Goal: Transaction & Acquisition: Download file/media

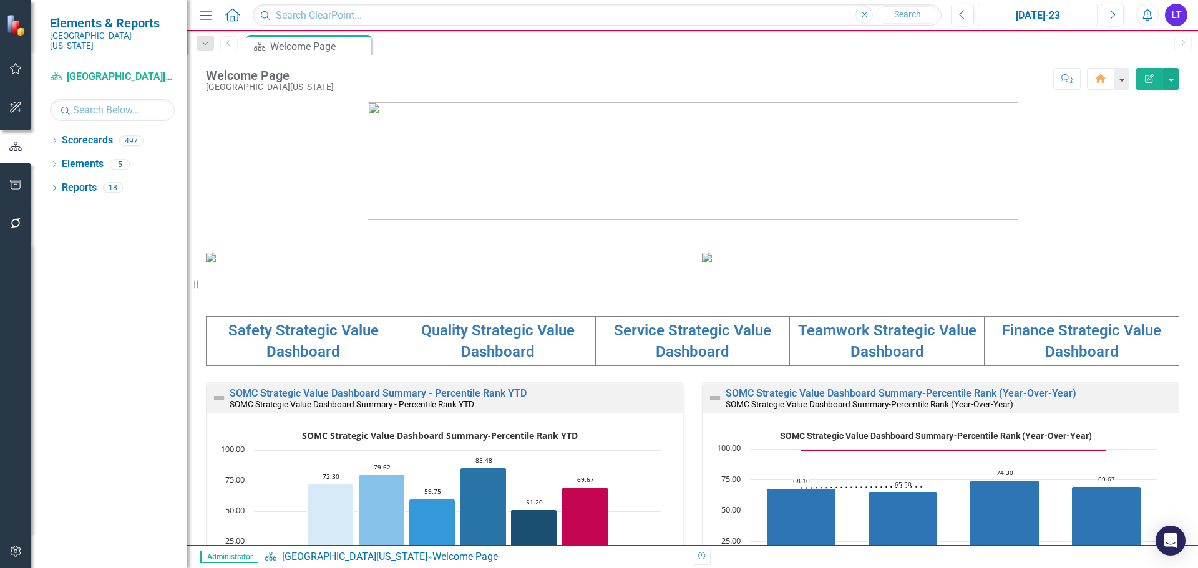
click at [1090, 13] on div "[DATE]-23" at bounding box center [1037, 15] width 111 height 15
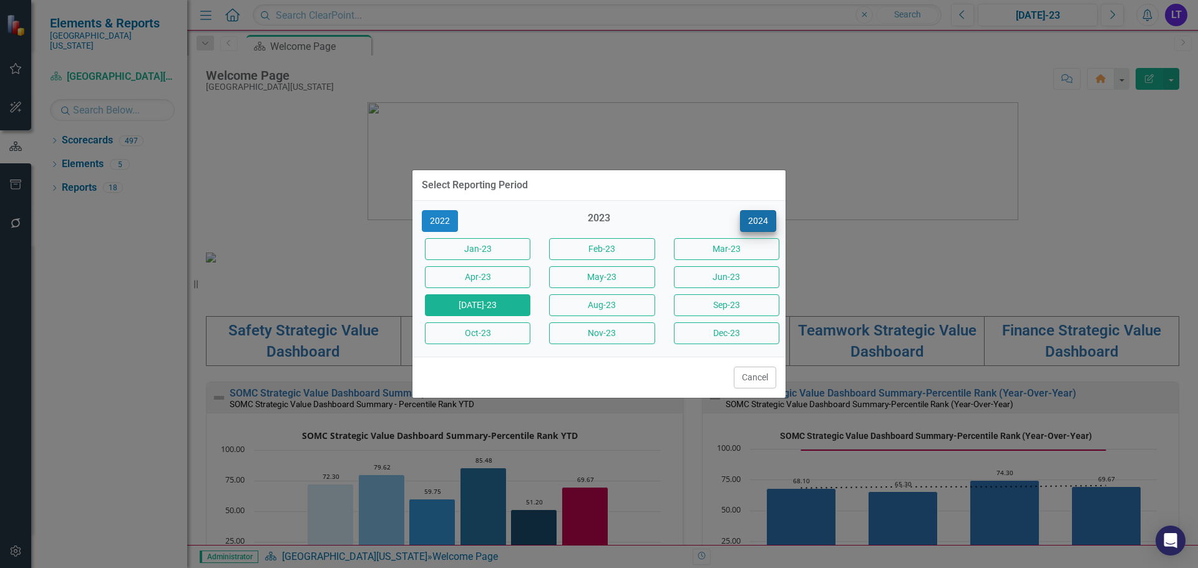
click at [763, 222] on button "2024" at bounding box center [758, 221] width 36 height 22
click at [763, 222] on button "2025" at bounding box center [758, 221] width 36 height 22
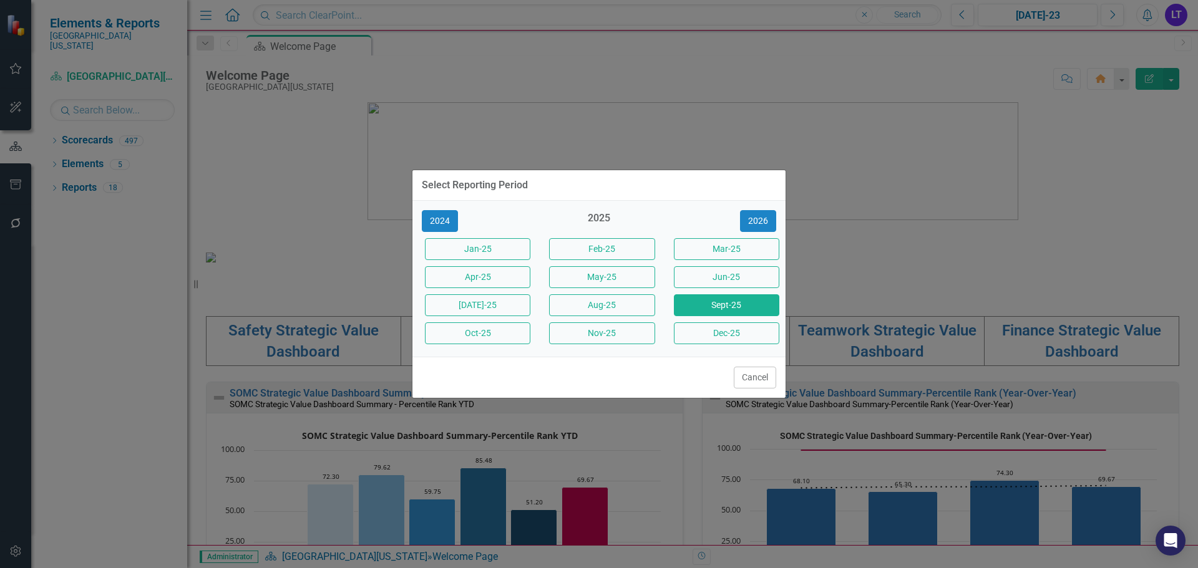
click at [695, 306] on button "Sept-25" at bounding box center [726, 305] width 105 height 22
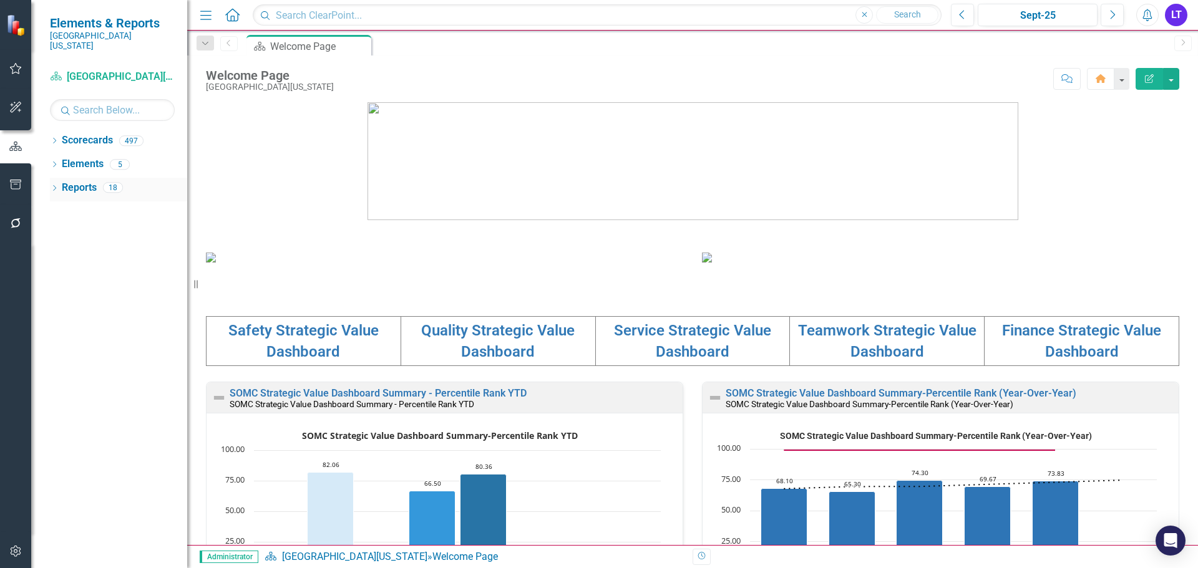
click at [57, 186] on icon "Dropdown" at bounding box center [54, 189] width 9 height 7
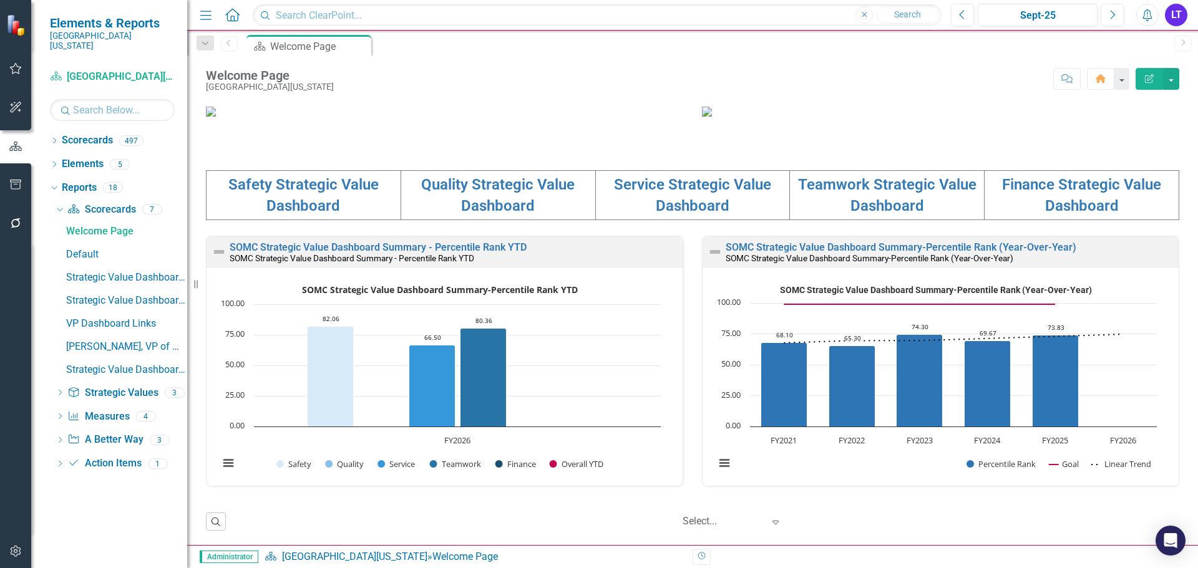
scroll to position [249, 0]
click at [301, 215] on link "Safety Strategic Value Dashboard" at bounding box center [303, 195] width 150 height 39
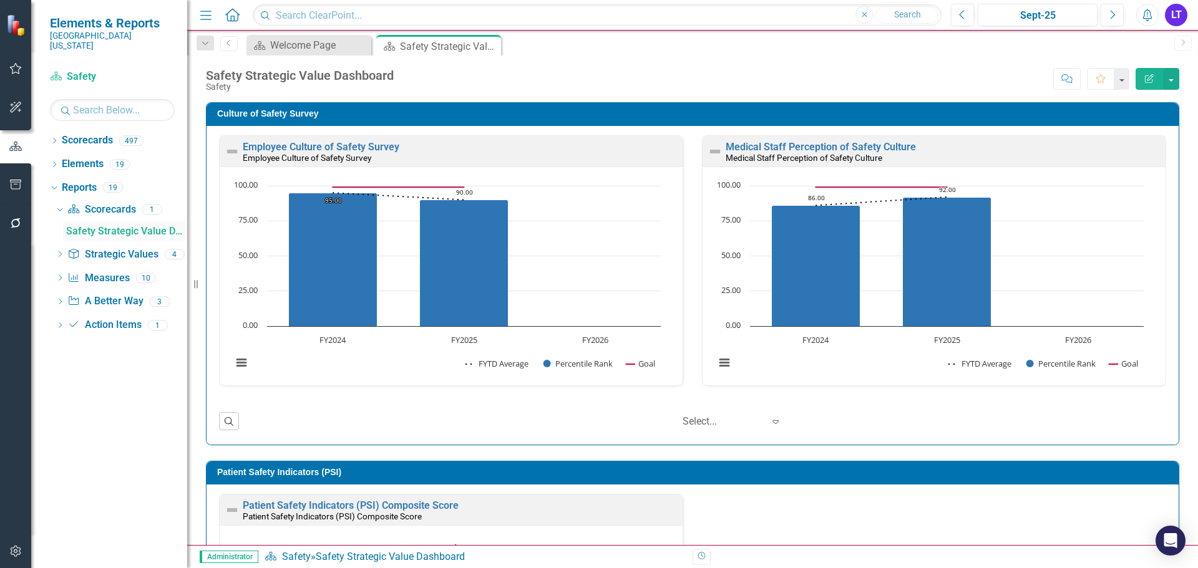
click at [76, 226] on div "Safety Strategic Value Dashboard" at bounding box center [126, 231] width 121 height 11
click at [61, 276] on icon "Dropdown" at bounding box center [60, 279] width 9 height 7
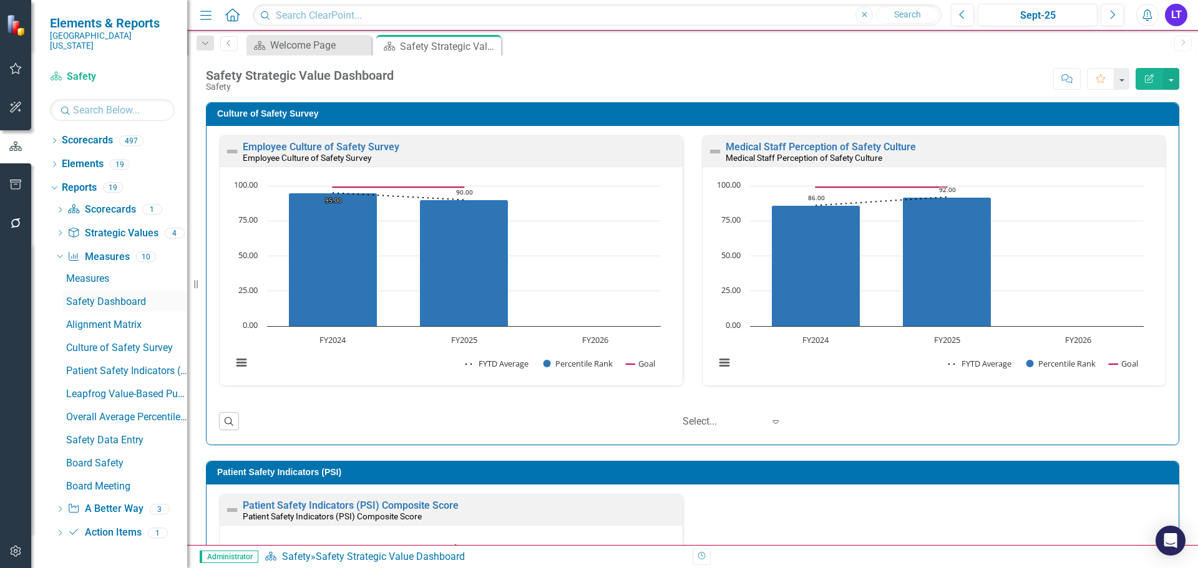
click at [83, 296] on div "Safety Dashboard" at bounding box center [126, 301] width 121 height 11
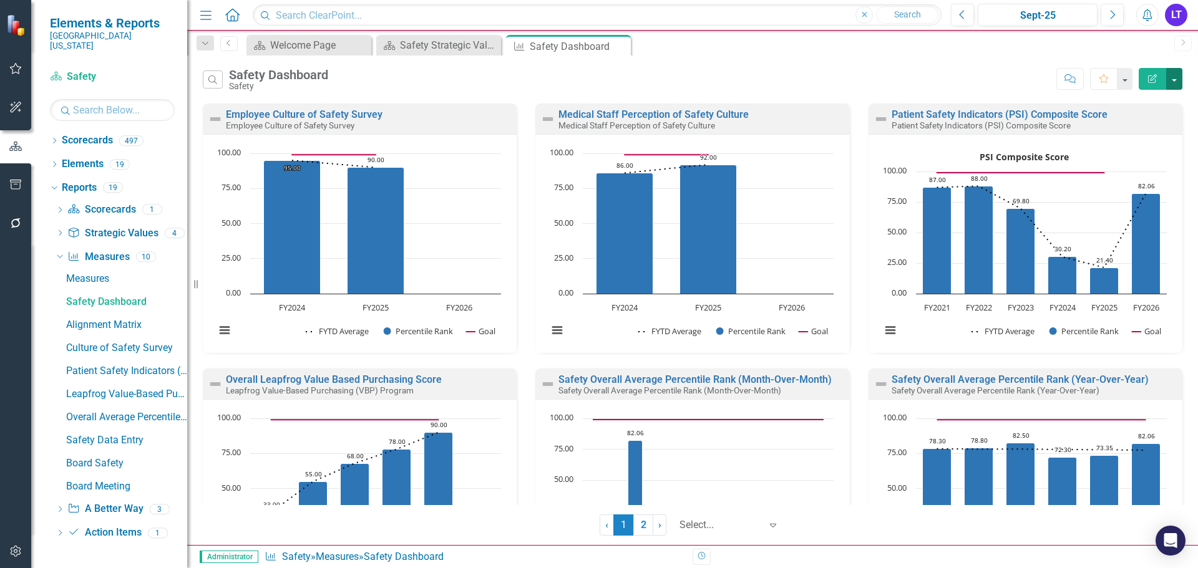
click at [1172, 85] on button "button" at bounding box center [1174, 79] width 16 height 22
click at [1131, 155] on link "PowerPoint Export to PowerPoint" at bounding box center [1120, 149] width 122 height 23
click at [445, 42] on div "Safety Strategic Value Dashboard" at bounding box center [441, 45] width 82 height 16
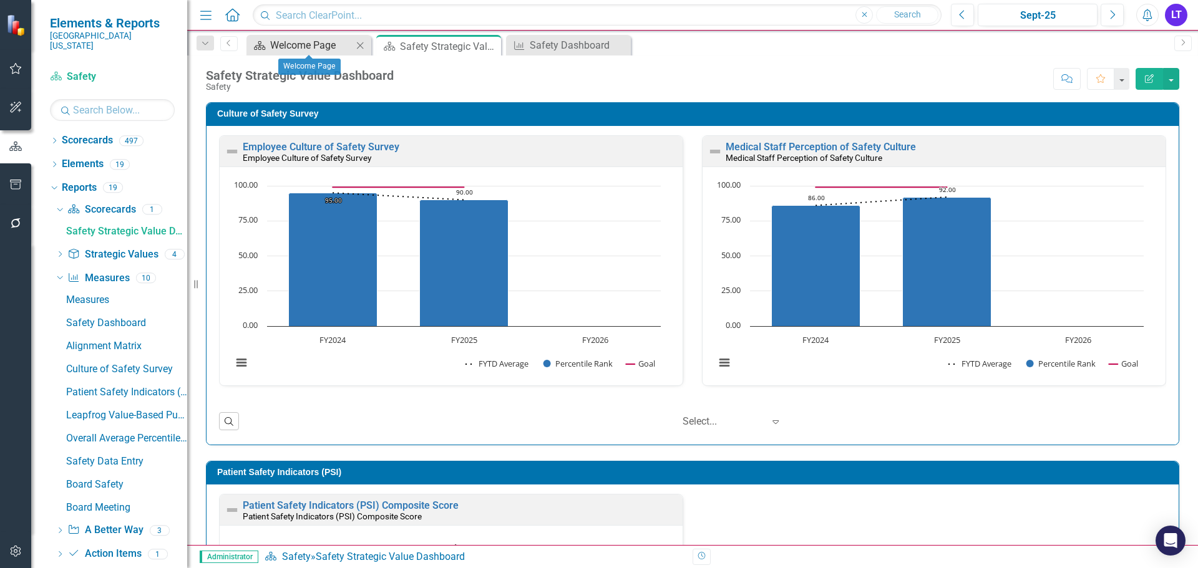
click at [326, 44] on div "Welcome Page" at bounding box center [311, 45] width 82 height 16
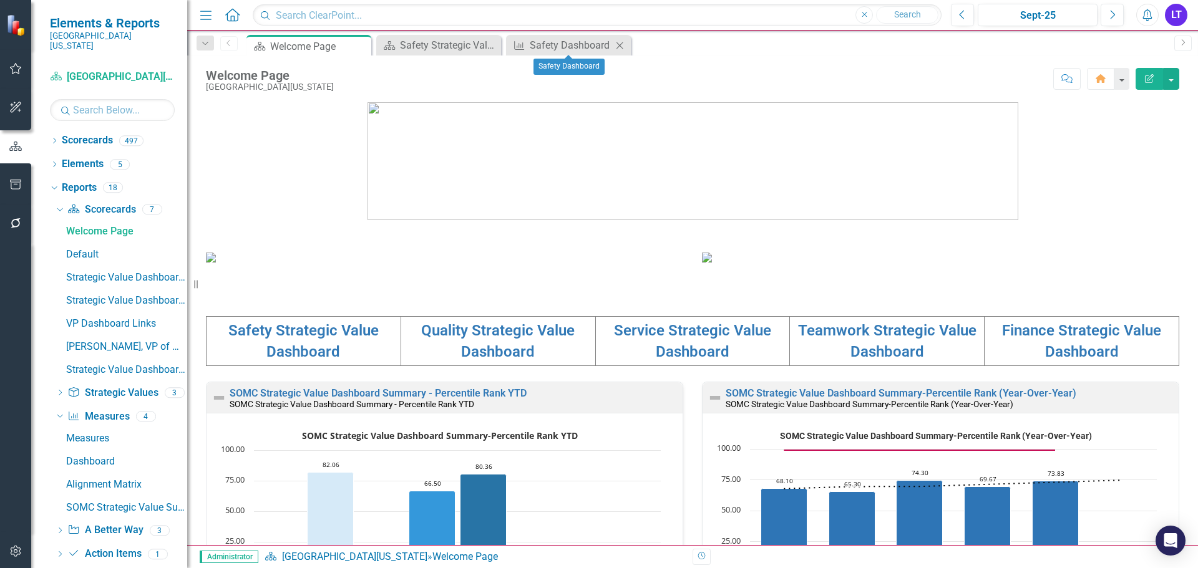
click at [615, 46] on icon "Close" at bounding box center [619, 46] width 12 height 10
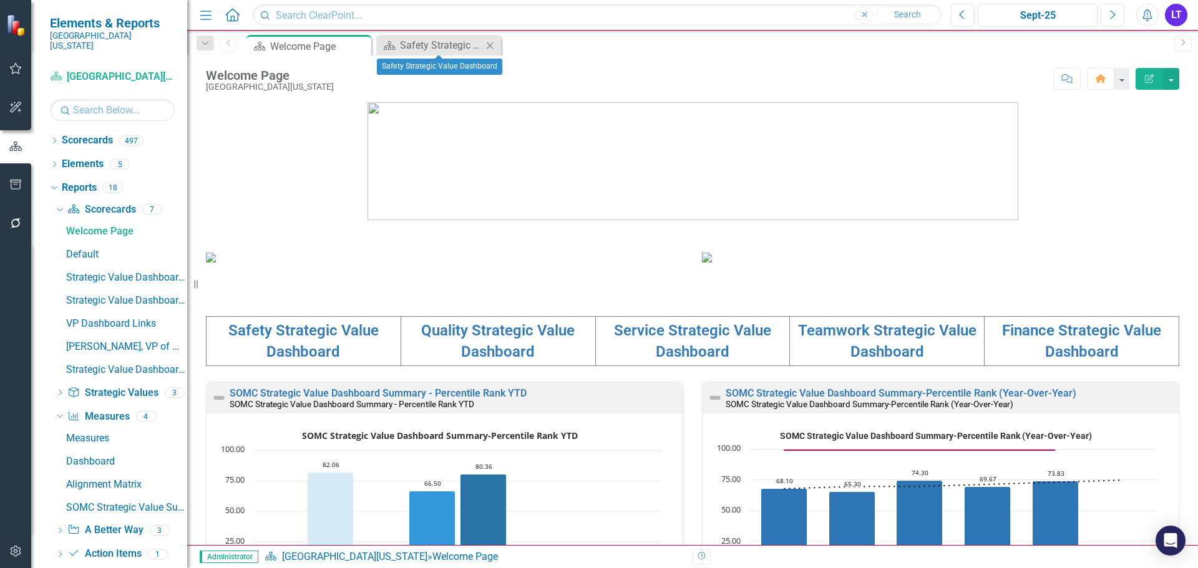
click at [496, 44] on icon "Close" at bounding box center [489, 46] width 12 height 10
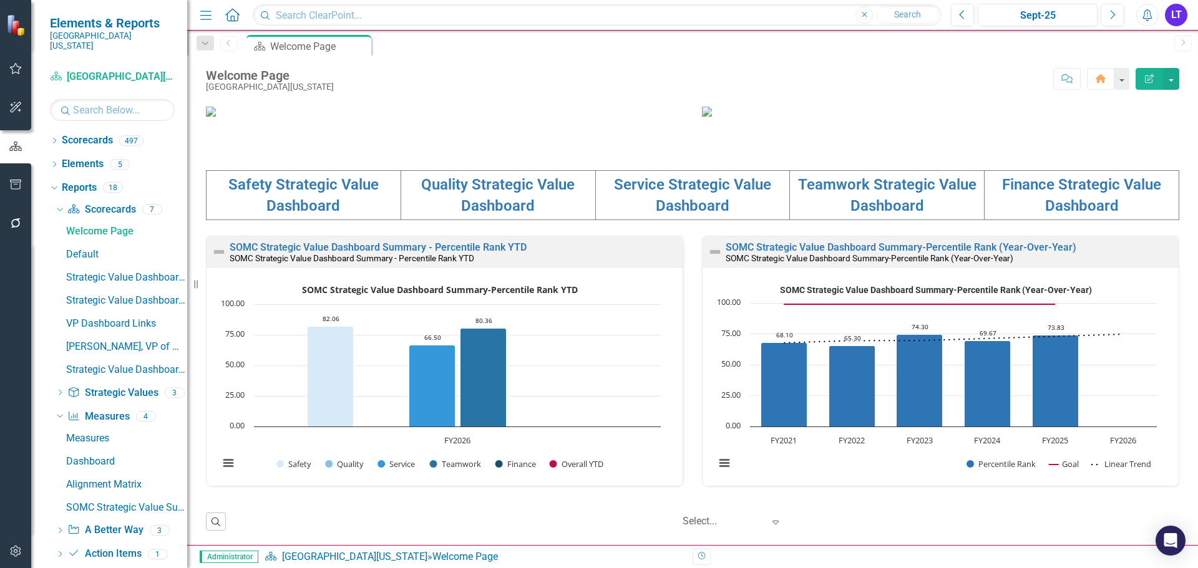
scroll to position [430, 0]
click at [454, 201] on td "Quality Strategic Value Dashboard" at bounding box center [497, 195] width 195 height 50
click at [483, 188] on link "Quality Strategic Value Dashboard" at bounding box center [497, 195] width 153 height 39
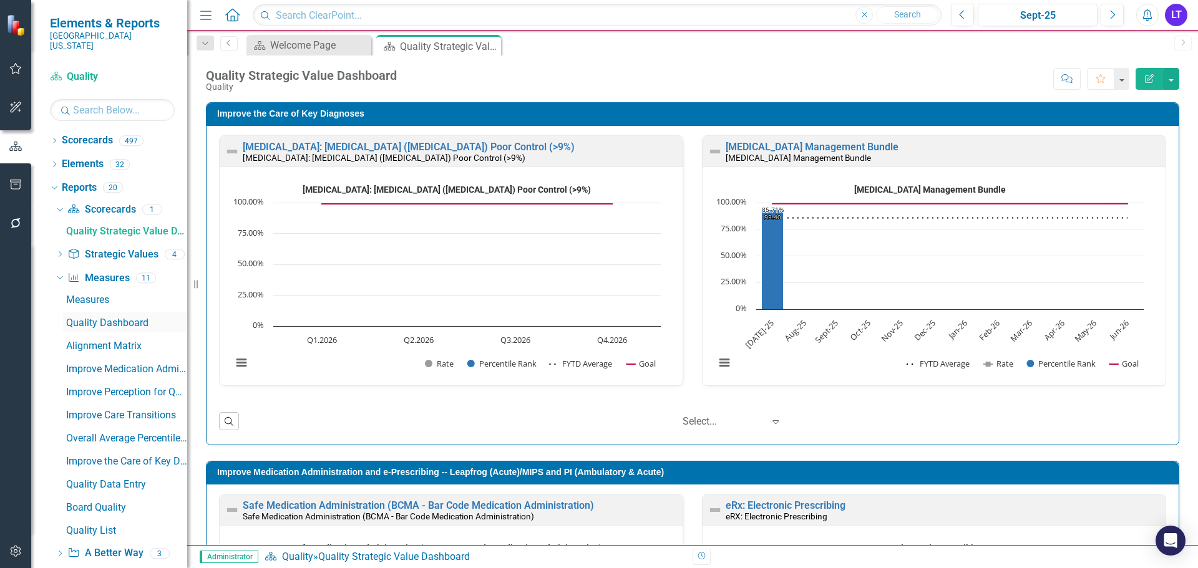
click at [101, 317] on div "Quality Dashboard" at bounding box center [126, 322] width 121 height 11
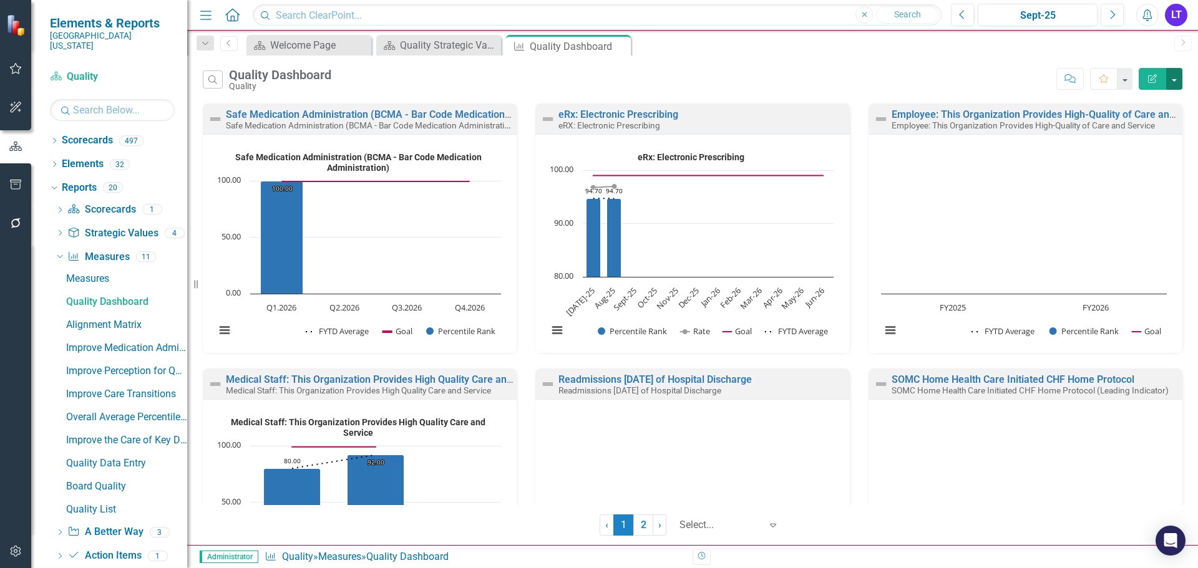
click at [1173, 79] on button "button" at bounding box center [1174, 79] width 16 height 22
click at [1087, 152] on link "PowerPoint Export to PowerPoint" at bounding box center [1120, 149] width 122 height 23
drag, startPoint x: 617, startPoint y: 47, endPoint x: 532, endPoint y: 44, distance: 84.9
click at [0, 0] on icon "Close" at bounding box center [0, 0] width 0 height 0
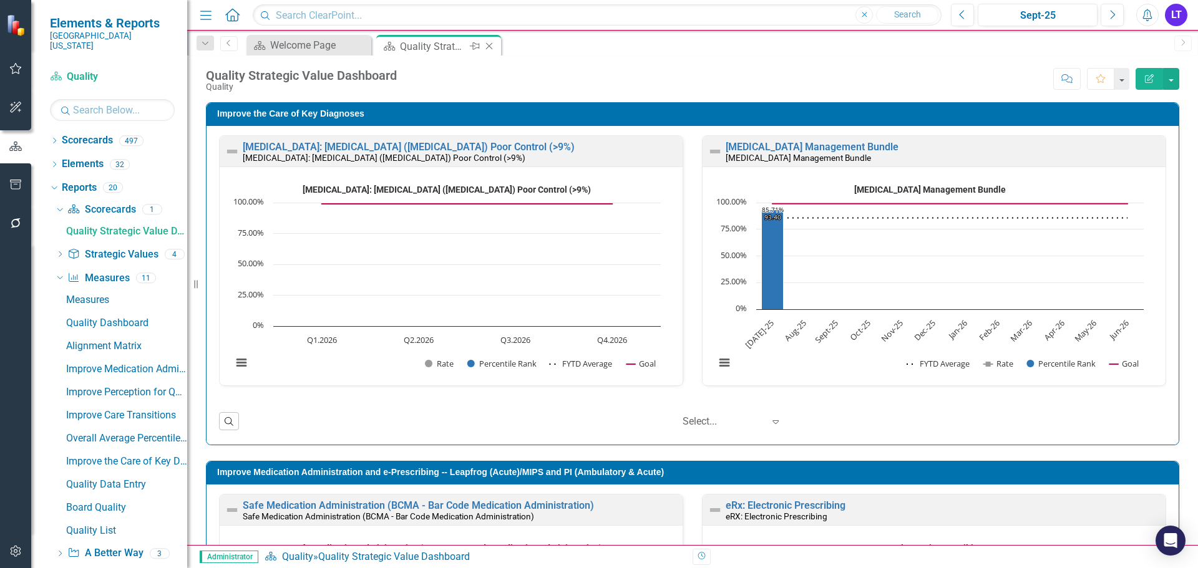
click at [489, 47] on icon "Close" at bounding box center [489, 46] width 12 height 10
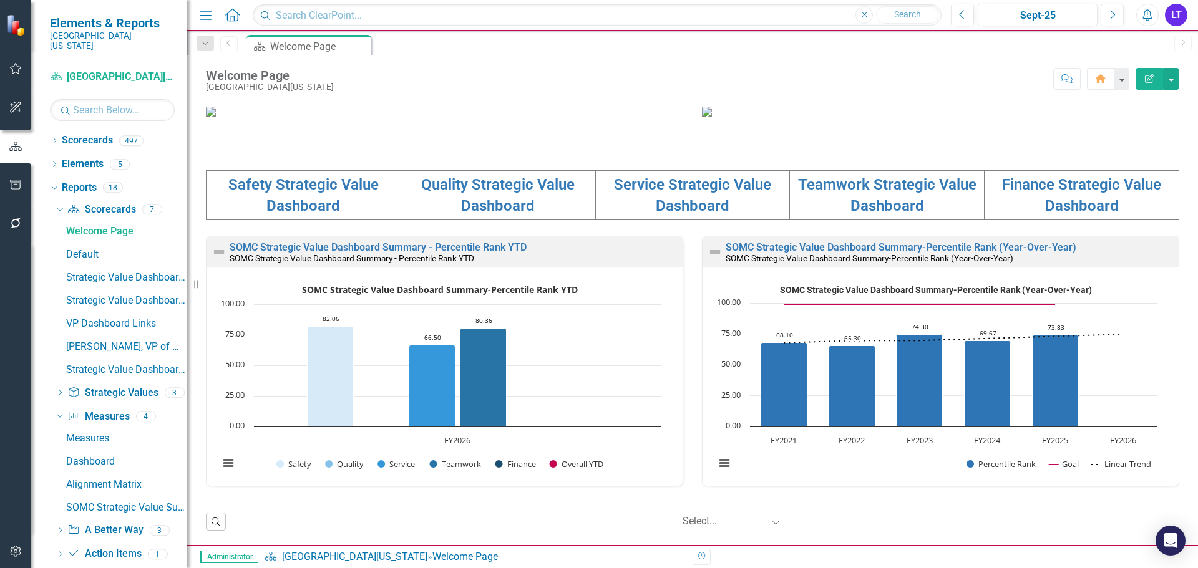
scroll to position [312, 0]
click at [656, 215] on link "Service Strategic Value Dashboard" at bounding box center [692, 195] width 157 height 39
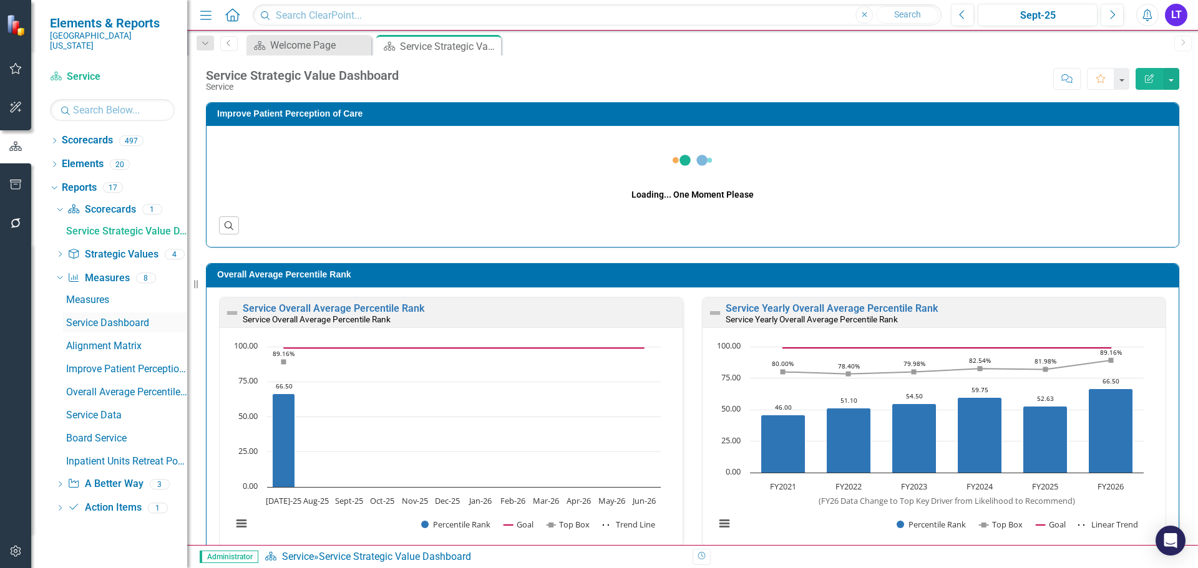
click at [100, 317] on div "Service Dashboard" at bounding box center [126, 322] width 121 height 11
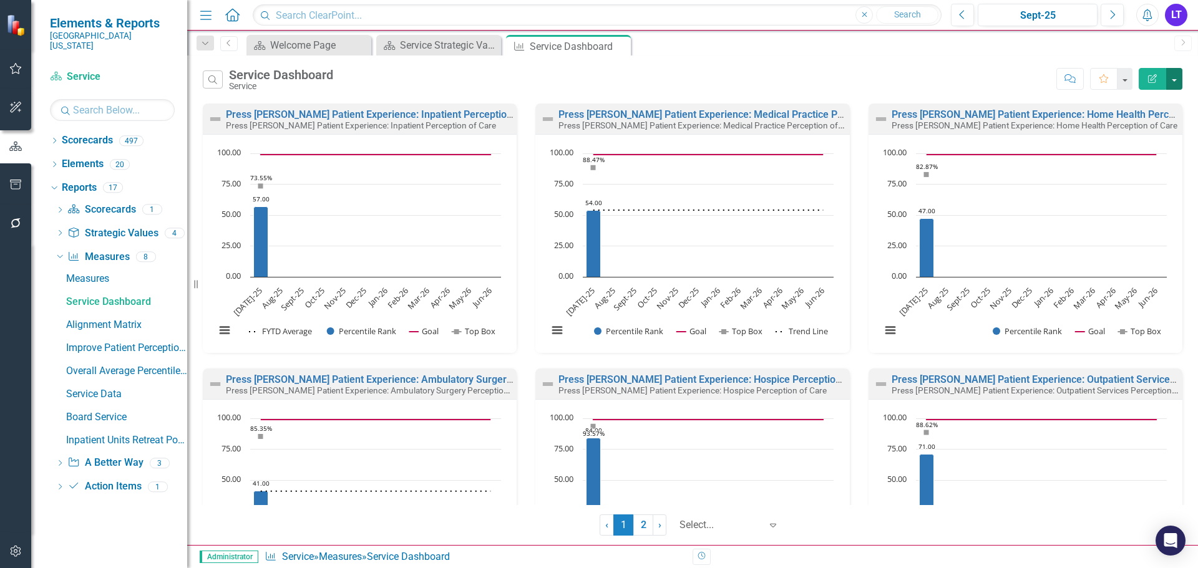
click at [1174, 79] on button "button" at bounding box center [1174, 79] width 16 height 22
click at [1140, 145] on link "PowerPoint Export to PowerPoint" at bounding box center [1120, 149] width 122 height 23
click at [1175, 82] on button "button" at bounding box center [1174, 79] width 16 height 22
click at [1127, 145] on link "PowerPoint Export to PowerPoint" at bounding box center [1120, 149] width 122 height 23
click at [763, 47] on div "Scorecard Welcome Page Close Scorecard Service Strategic Value Dashboard Close …" at bounding box center [706, 45] width 924 height 20
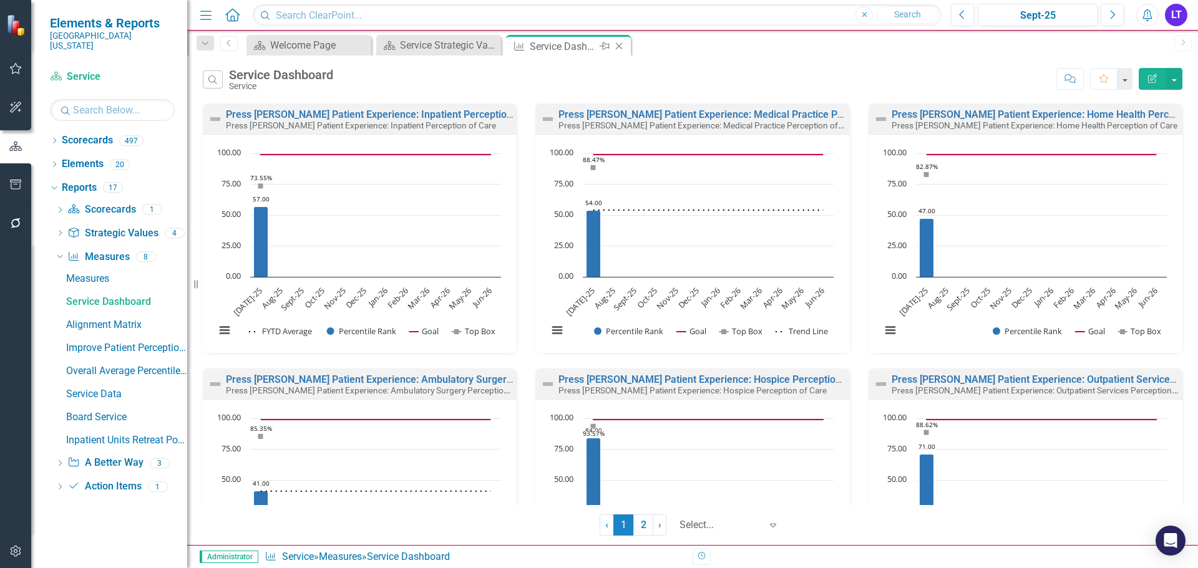
click at [621, 47] on icon "Close" at bounding box center [619, 46] width 12 height 10
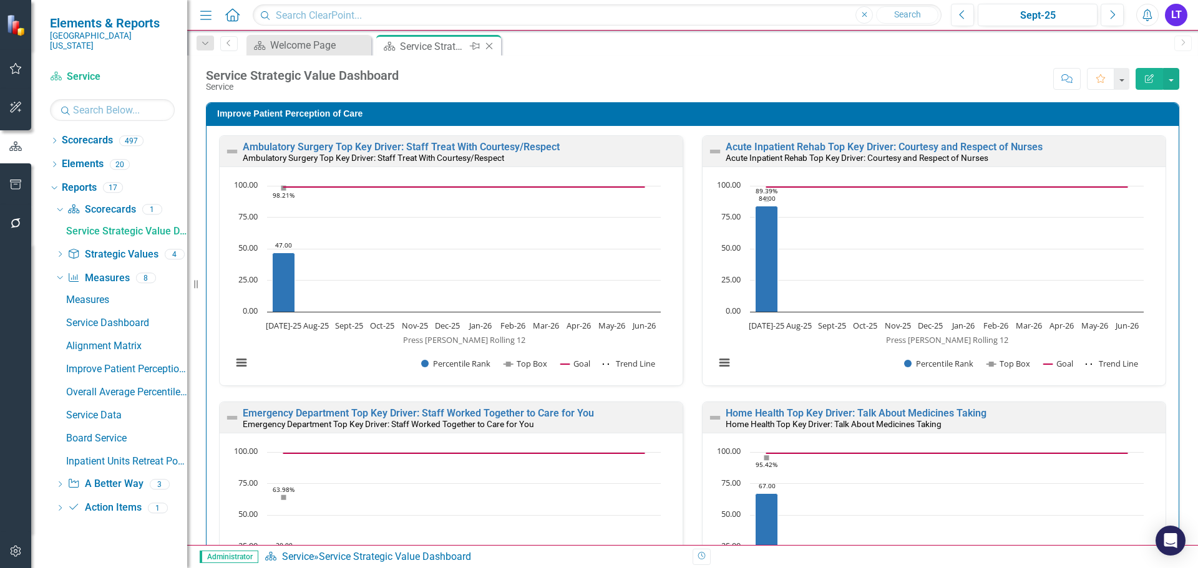
click at [491, 49] on icon "Close" at bounding box center [489, 46] width 12 height 10
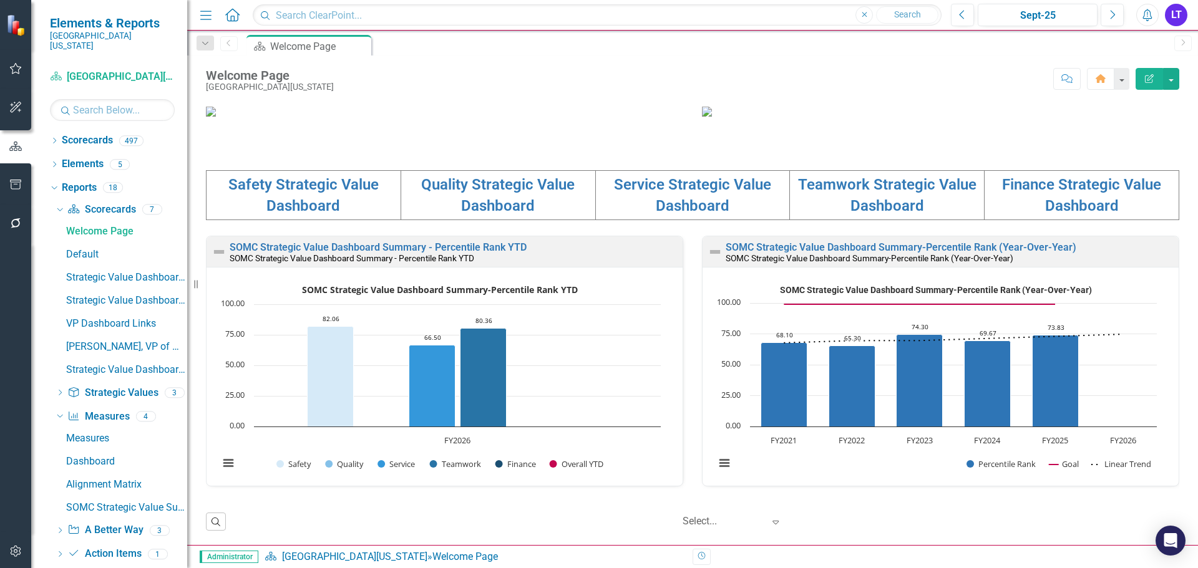
scroll to position [249, 0]
click at [850, 215] on link "Teamwork Strategic Value Dashboard" at bounding box center [887, 195] width 178 height 39
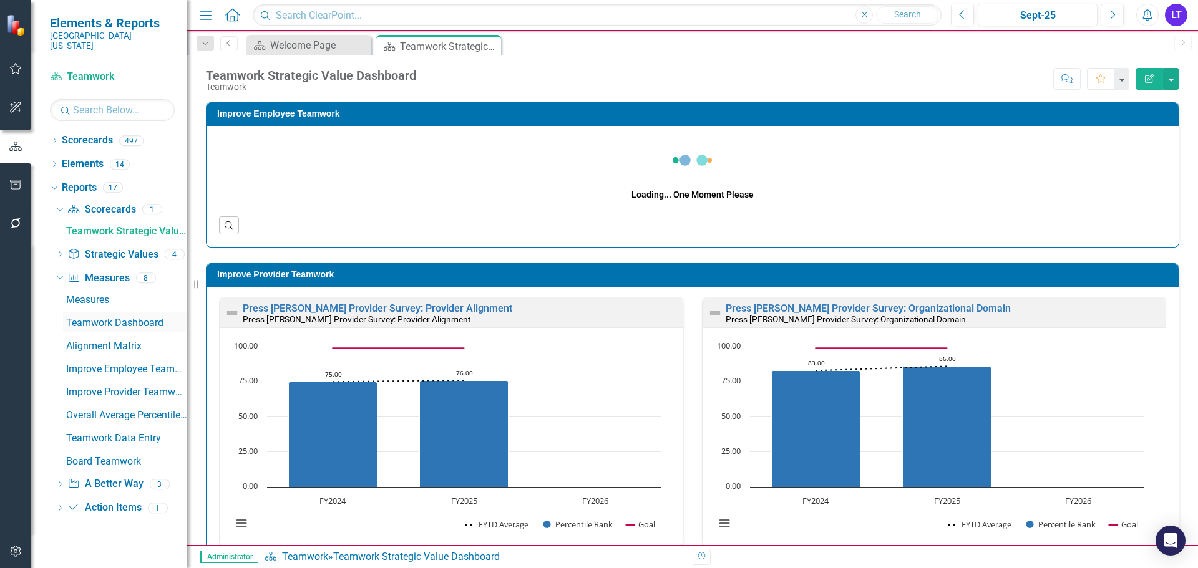
click at [95, 317] on div "Teamwork Dashboard" at bounding box center [126, 322] width 121 height 11
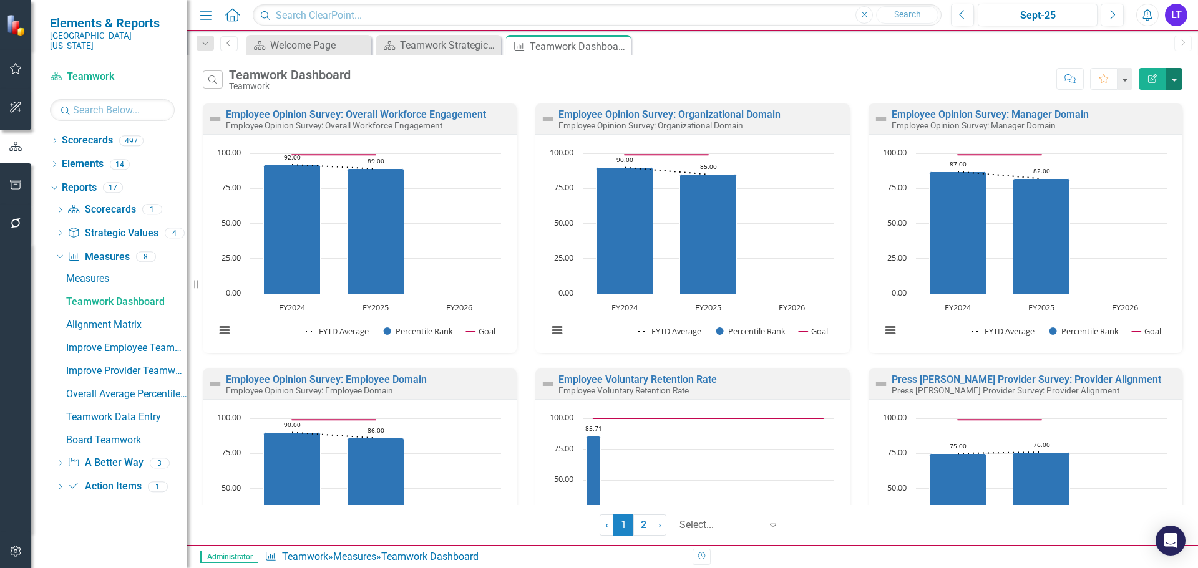
click at [1177, 77] on button "button" at bounding box center [1174, 79] width 16 height 22
click at [1123, 148] on link "PowerPoint Export to PowerPoint" at bounding box center [1120, 149] width 122 height 23
click at [620, 42] on icon "Close" at bounding box center [619, 46] width 12 height 10
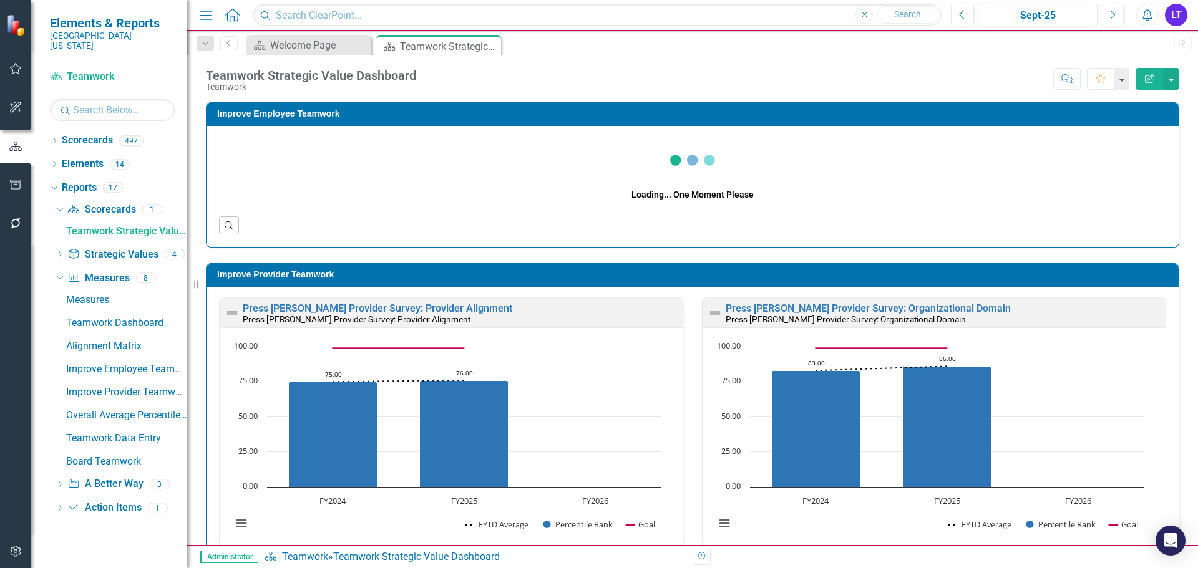
drag, startPoint x: 504, startPoint y: 47, endPoint x: 336, endPoint y: 57, distance: 168.1
click at [0, 0] on icon "Close" at bounding box center [0, 0] width 0 height 0
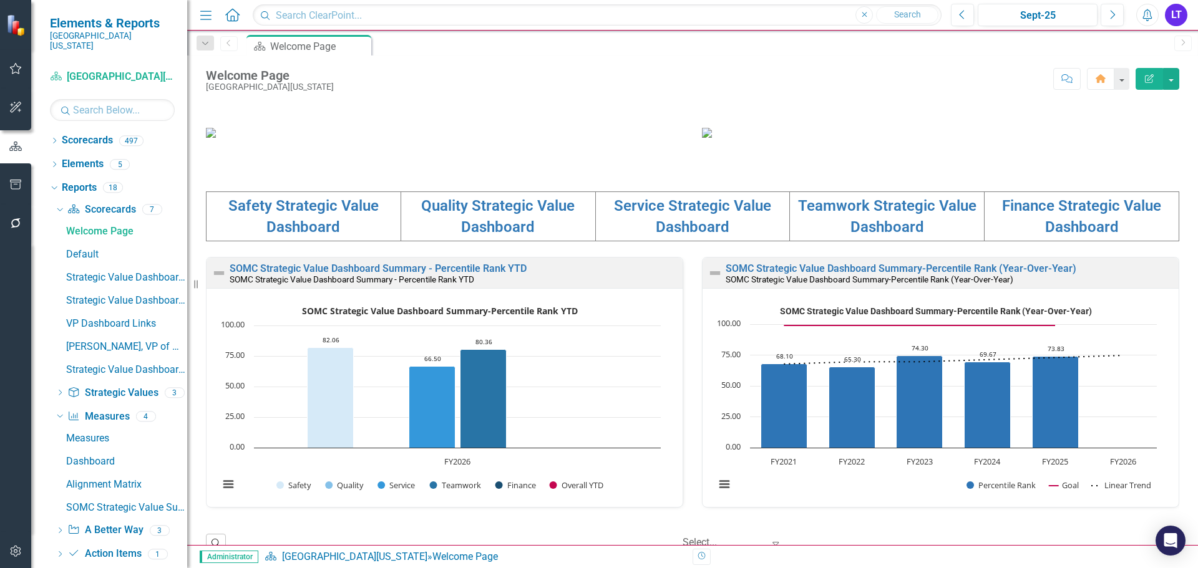
scroll to position [249, 0]
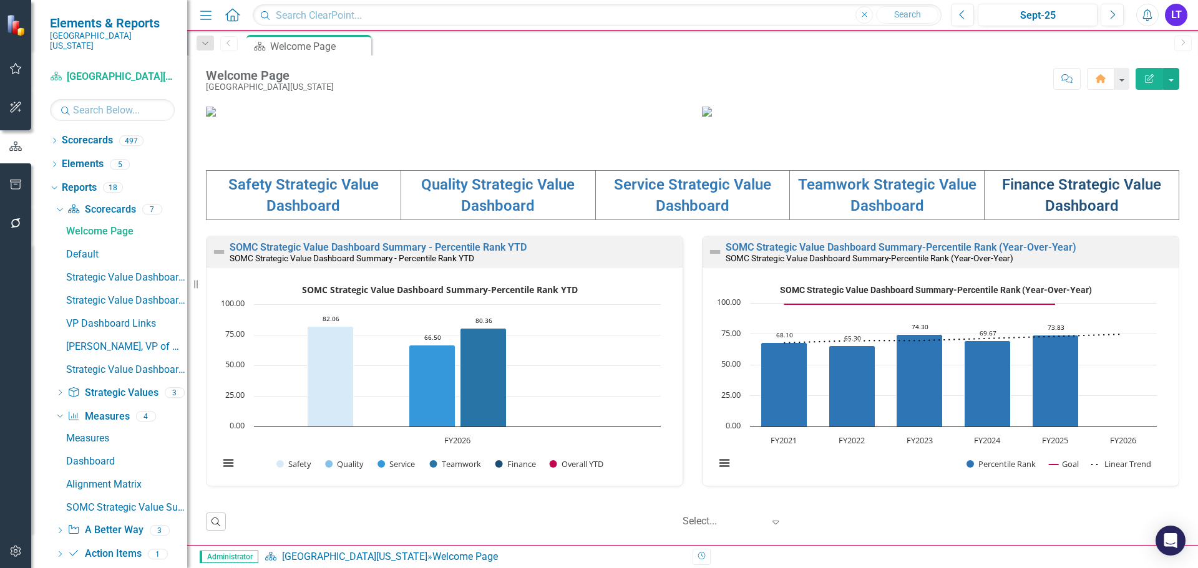
click at [1097, 215] on link "Finance Strategic Value Dashboard" at bounding box center [1081, 195] width 159 height 39
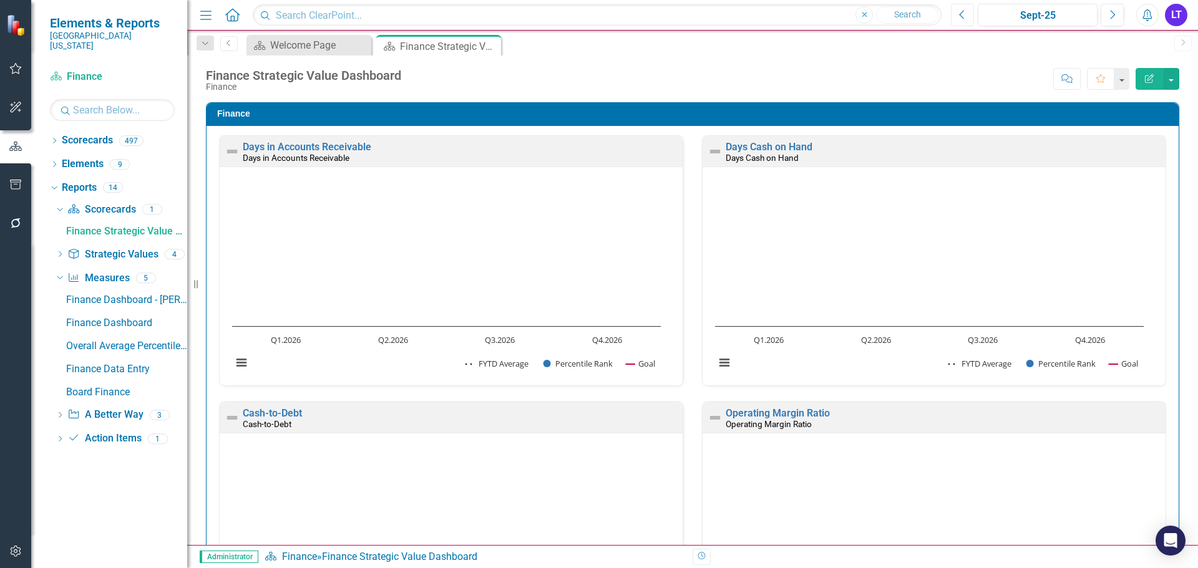
click at [963, 22] on button "Previous" at bounding box center [962, 15] width 23 height 22
click at [1173, 82] on button "button" at bounding box center [1171, 79] width 16 height 22
click at [120, 271] on link "Measure Measures" at bounding box center [98, 278] width 62 height 14
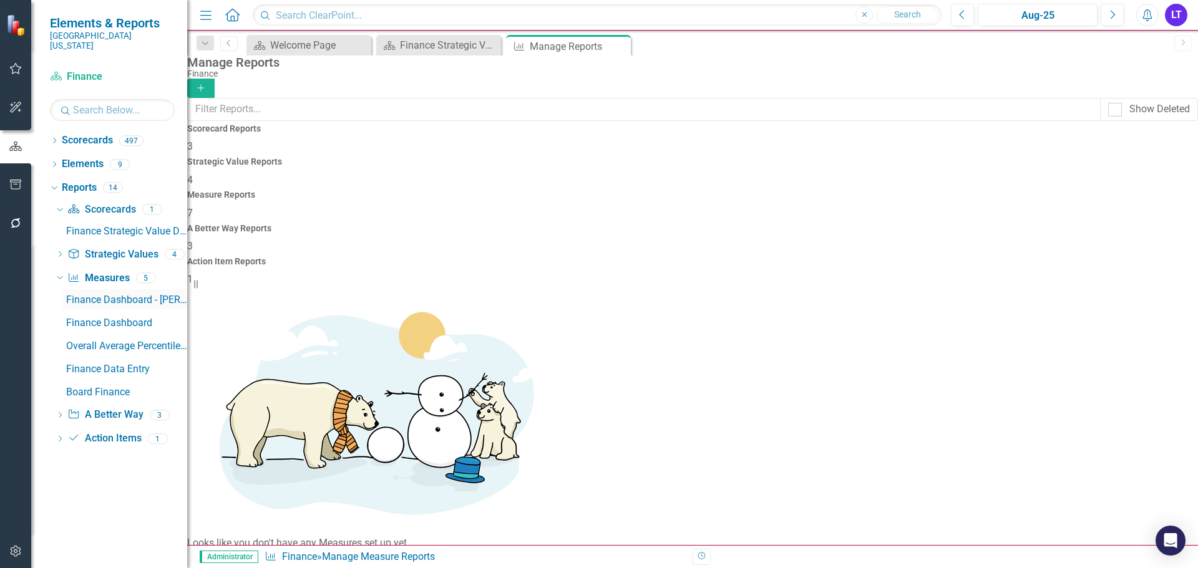
click at [124, 294] on div "Finance Dashboard - [PERSON_NAME]" at bounding box center [126, 299] width 121 height 11
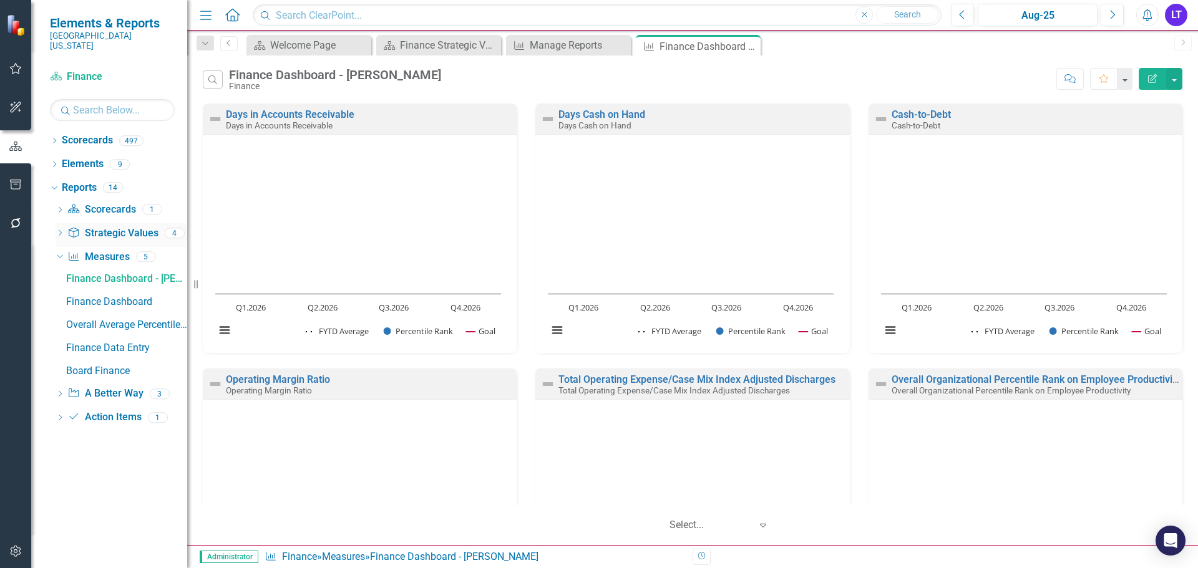
click at [108, 226] on link "Strategic Value Strategic Values" at bounding box center [112, 233] width 90 height 14
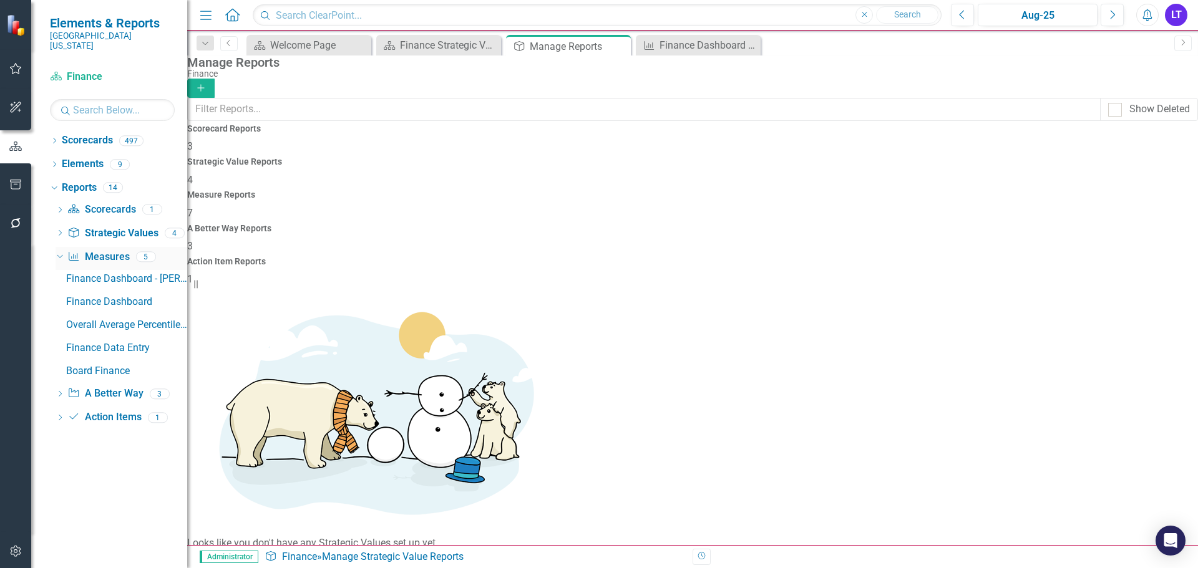
click at [107, 250] on link "Measure Measures" at bounding box center [98, 257] width 62 height 14
click at [115, 296] on div "Finance Dashboard" at bounding box center [126, 301] width 121 height 11
